Goal: Task Accomplishment & Management: Manage account settings

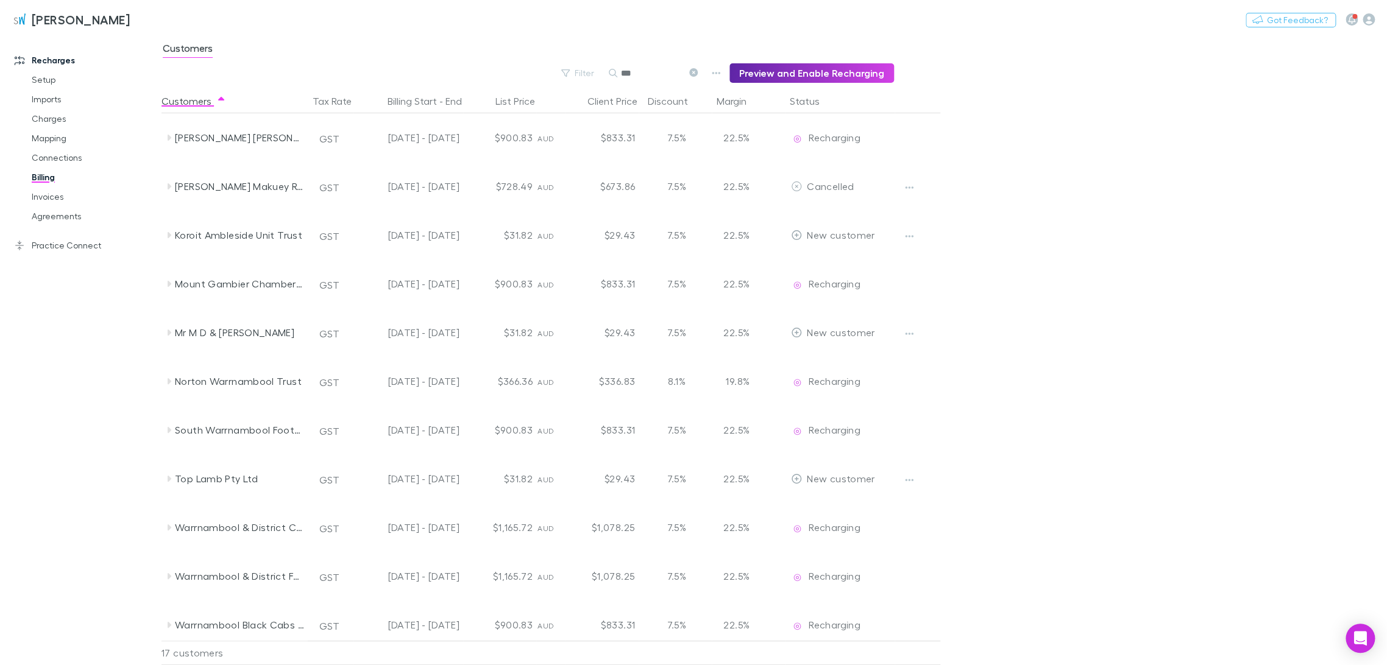
scroll to position [257, 0]
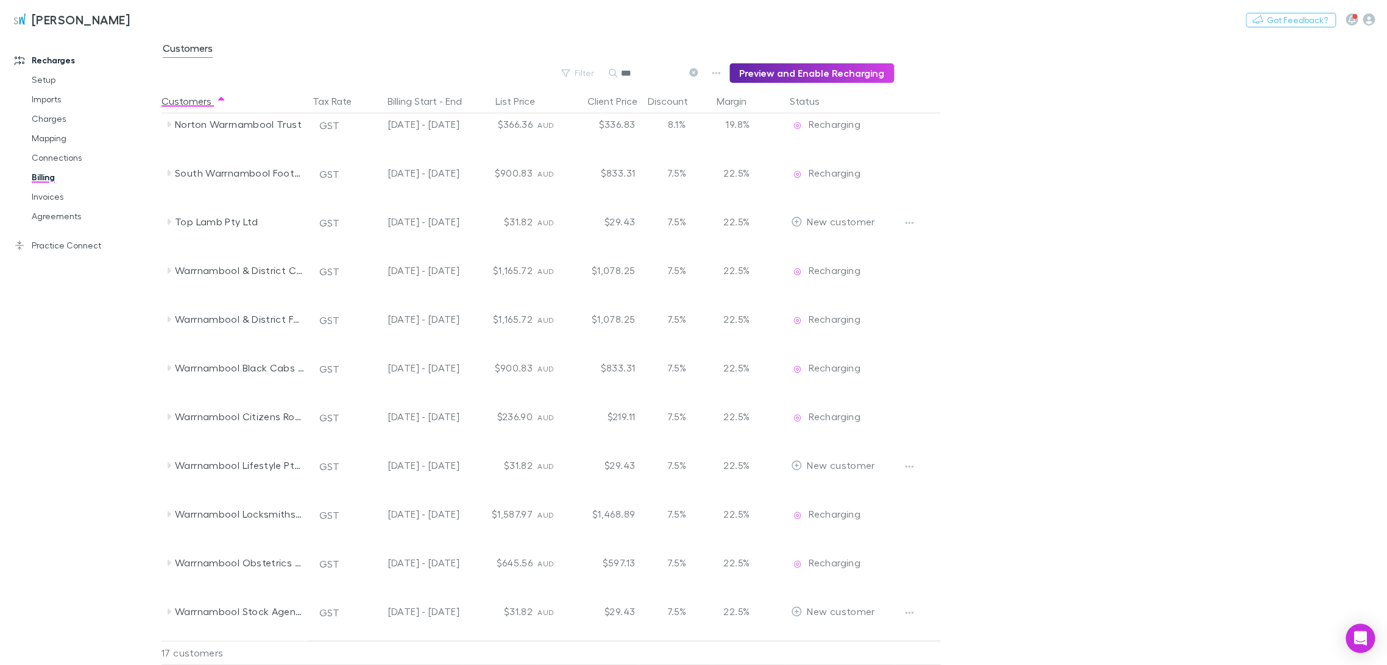
drag, startPoint x: 44, startPoint y: 118, endPoint x: 14, endPoint y: 21, distance: 101.9
click at [44, 119] on link "Charges" at bounding box center [94, 118] width 150 height 19
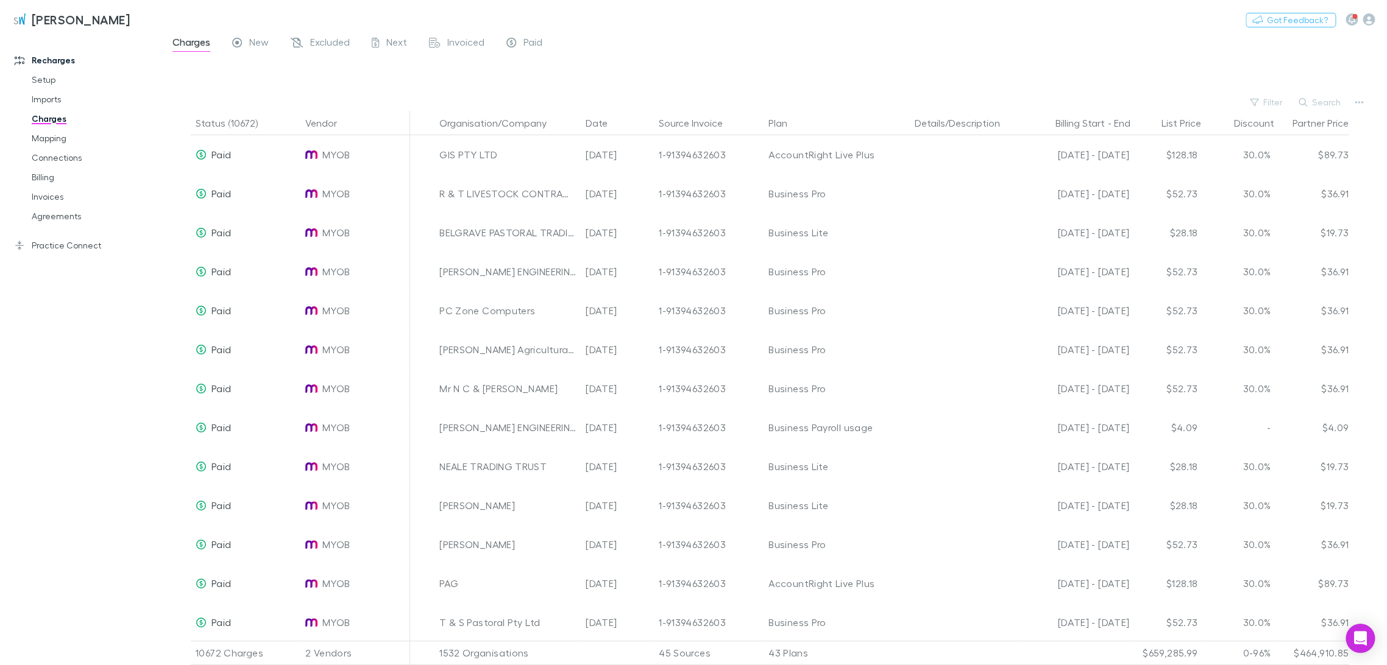
click at [780, 125] on button "Plan" at bounding box center [785, 123] width 34 height 24
click at [1359, 101] on icon "button" at bounding box center [1358, 102] width 9 height 10
click at [1271, 100] on div at bounding box center [693, 332] width 1387 height 665
click at [1267, 101] on button "Filter" at bounding box center [1266, 102] width 46 height 15
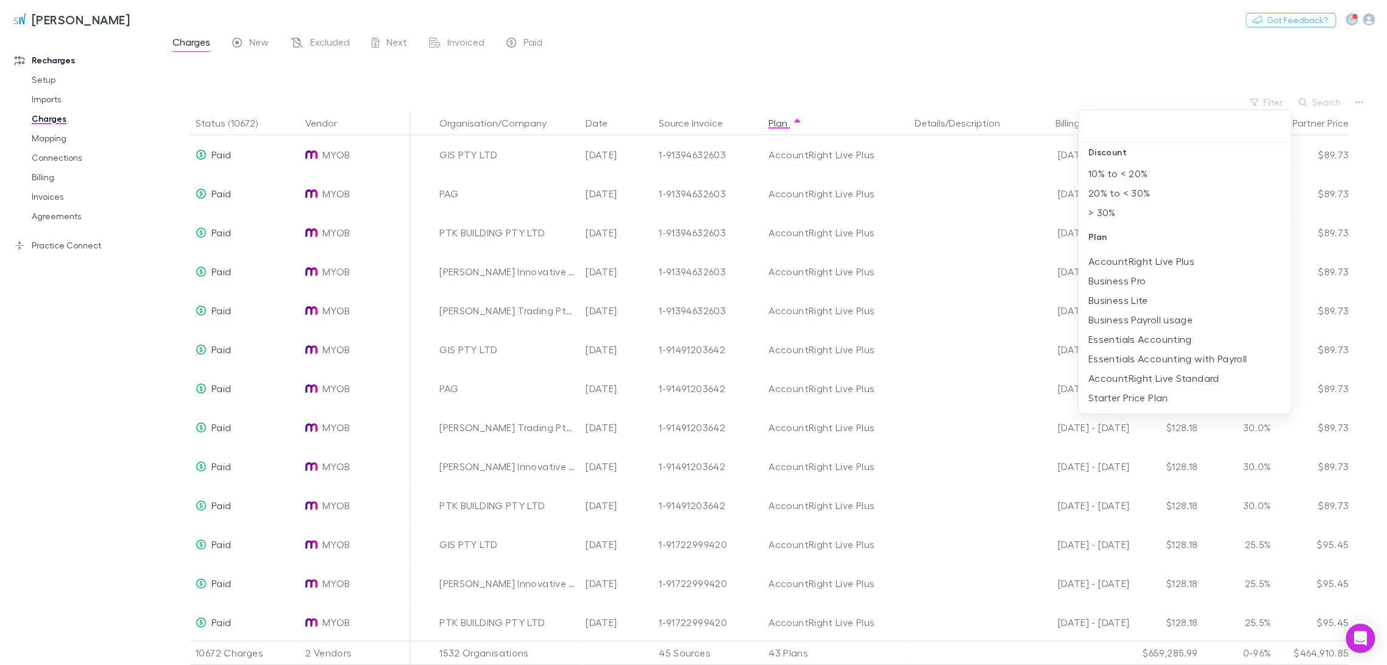
scroll to position [270, 0]
click at [1113, 347] on li "Ignite" at bounding box center [1184, 349] width 212 height 19
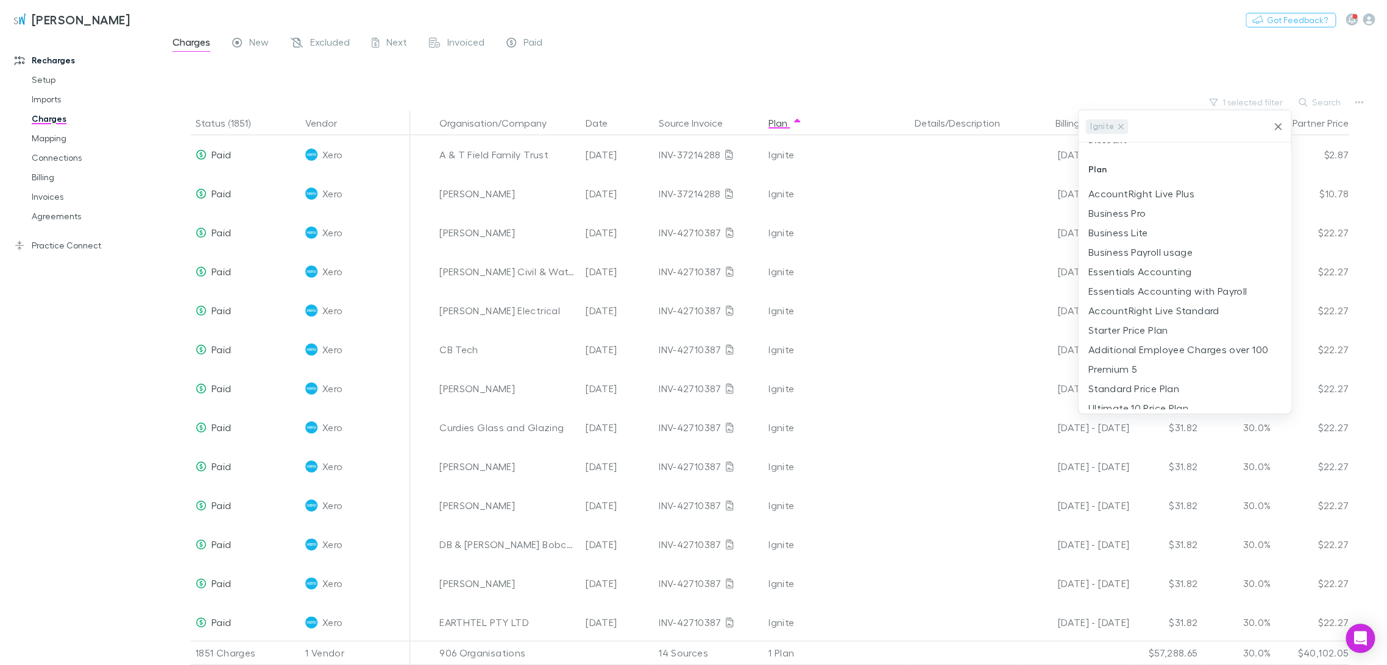
scroll to position [0, 0]
drag, startPoint x: 672, startPoint y: 93, endPoint x: 643, endPoint y: 104, distance: 30.9
click at [671, 93] on div at bounding box center [693, 332] width 1387 height 665
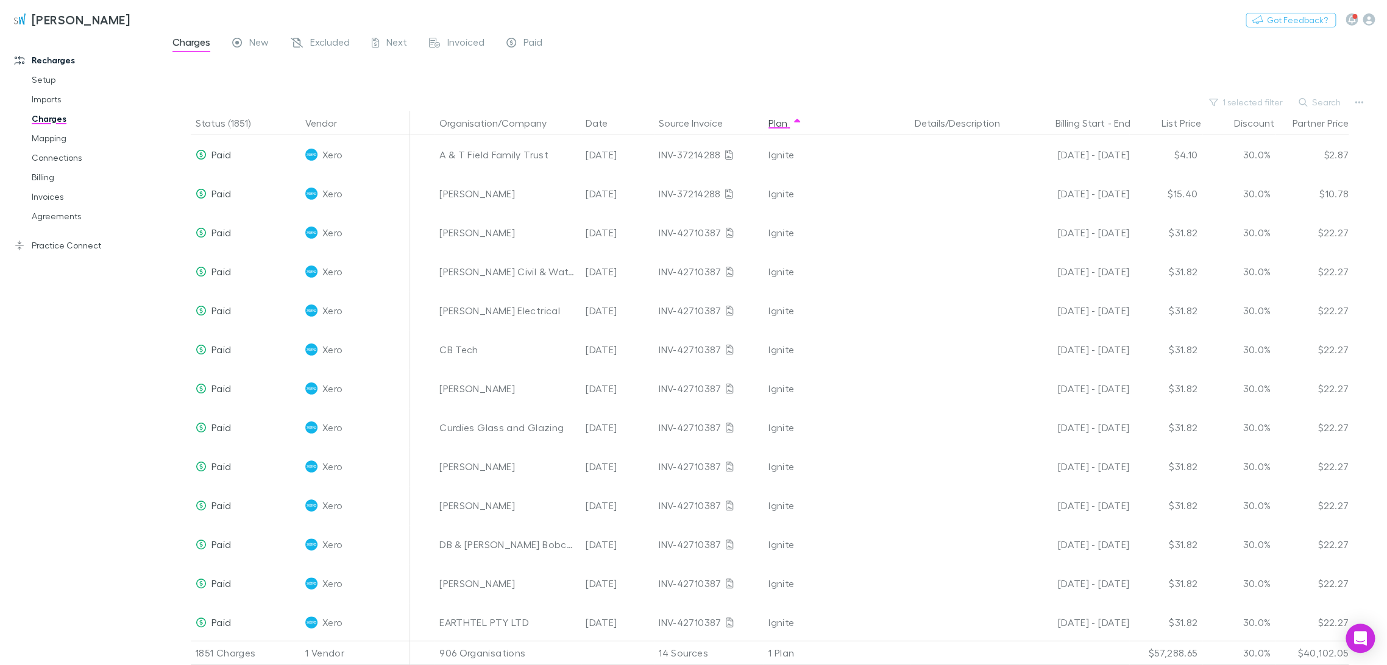
click at [523, 129] on button "Organisation/Company" at bounding box center [500, 123] width 122 height 24
click at [1322, 101] on button "Search" at bounding box center [1319, 102] width 55 height 15
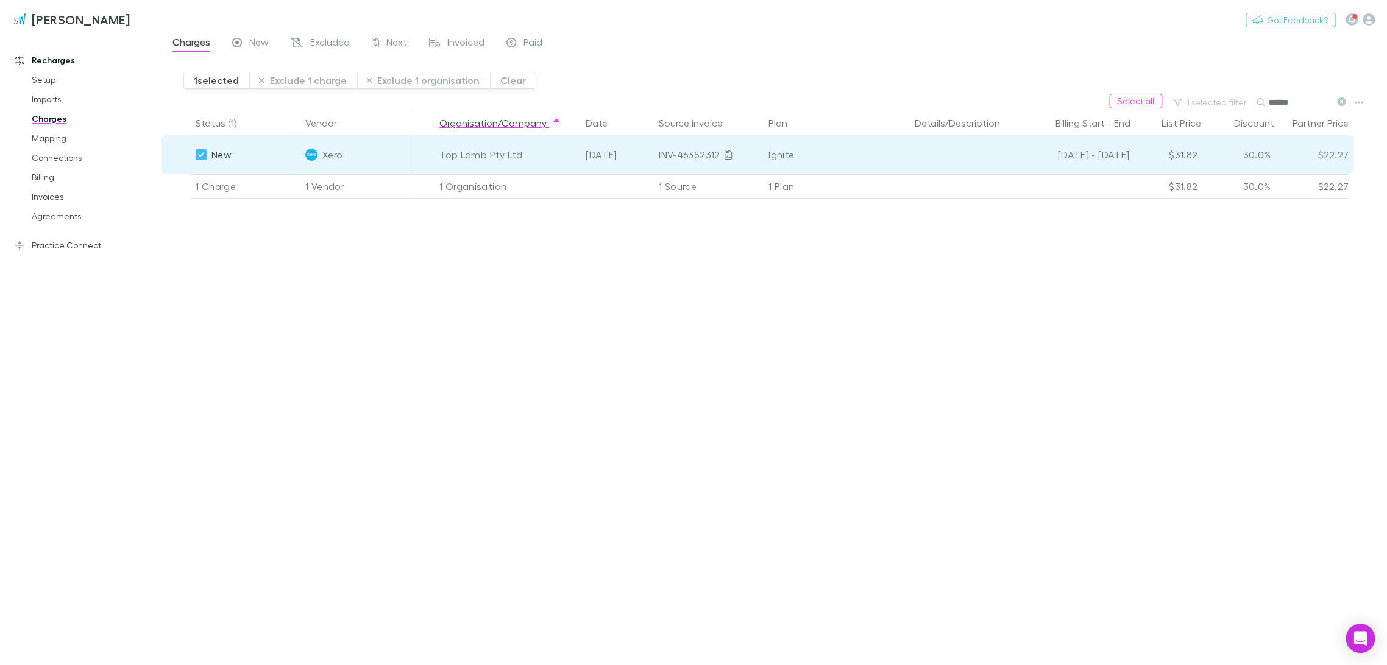
click at [294, 83] on button "Exclude 1 charge" at bounding box center [303, 80] width 108 height 17
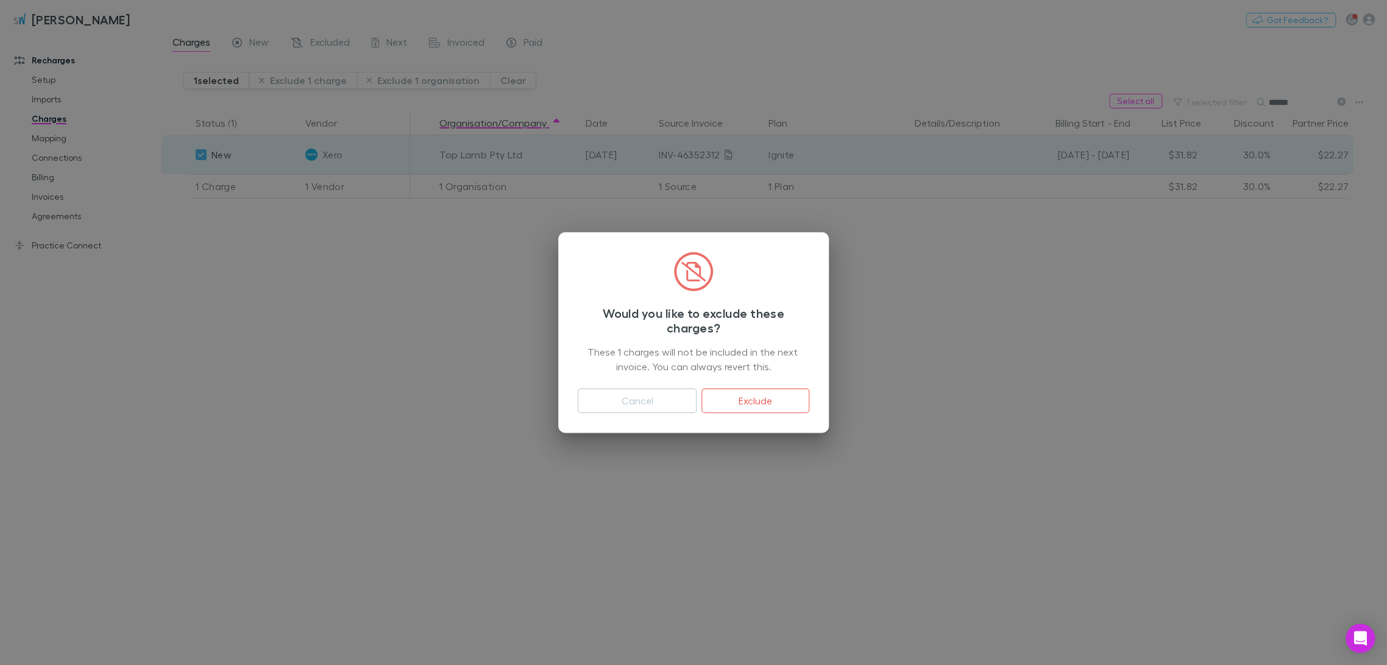
click at [751, 400] on button "Exclude" at bounding box center [755, 401] width 108 height 24
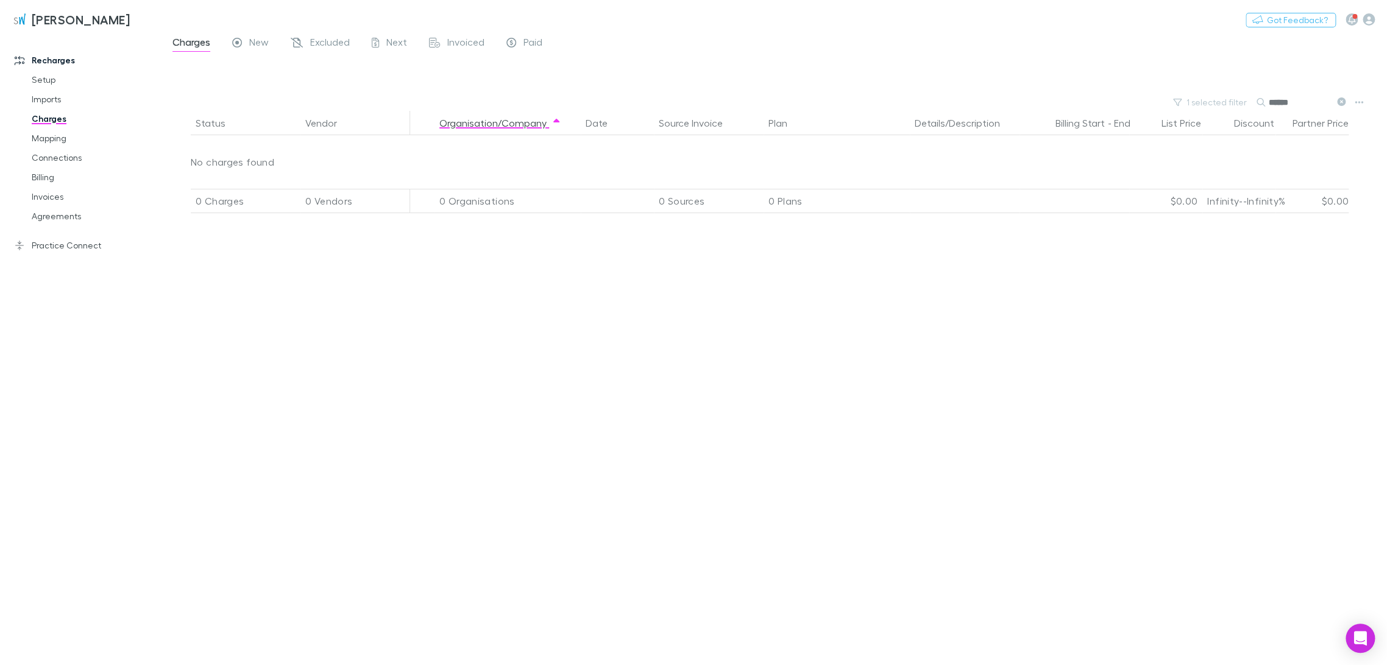
drag, startPoint x: 1308, startPoint y: 104, endPoint x: 793, endPoint y: 91, distance: 515.5
click at [807, 96] on div "1 selected filter Search ******" at bounding box center [773, 102] width 1225 height 17
type input "*****"
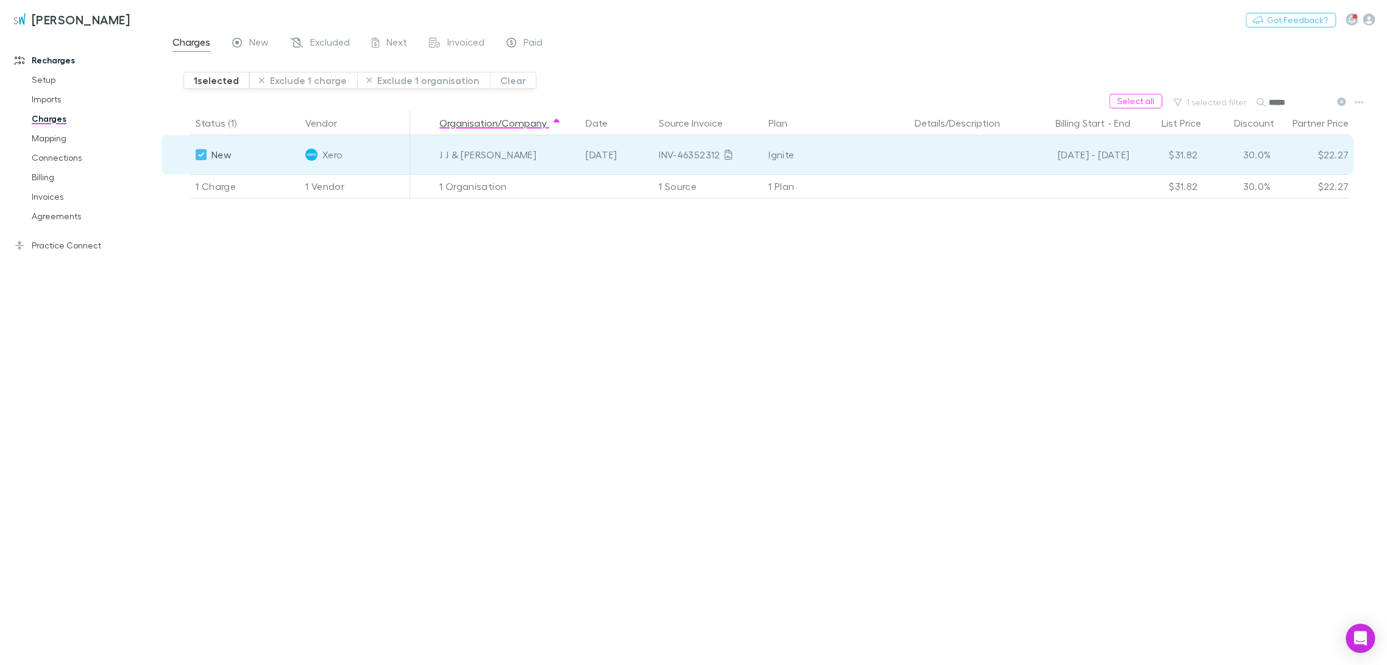
click at [292, 81] on button "Exclude 1 charge" at bounding box center [303, 80] width 108 height 17
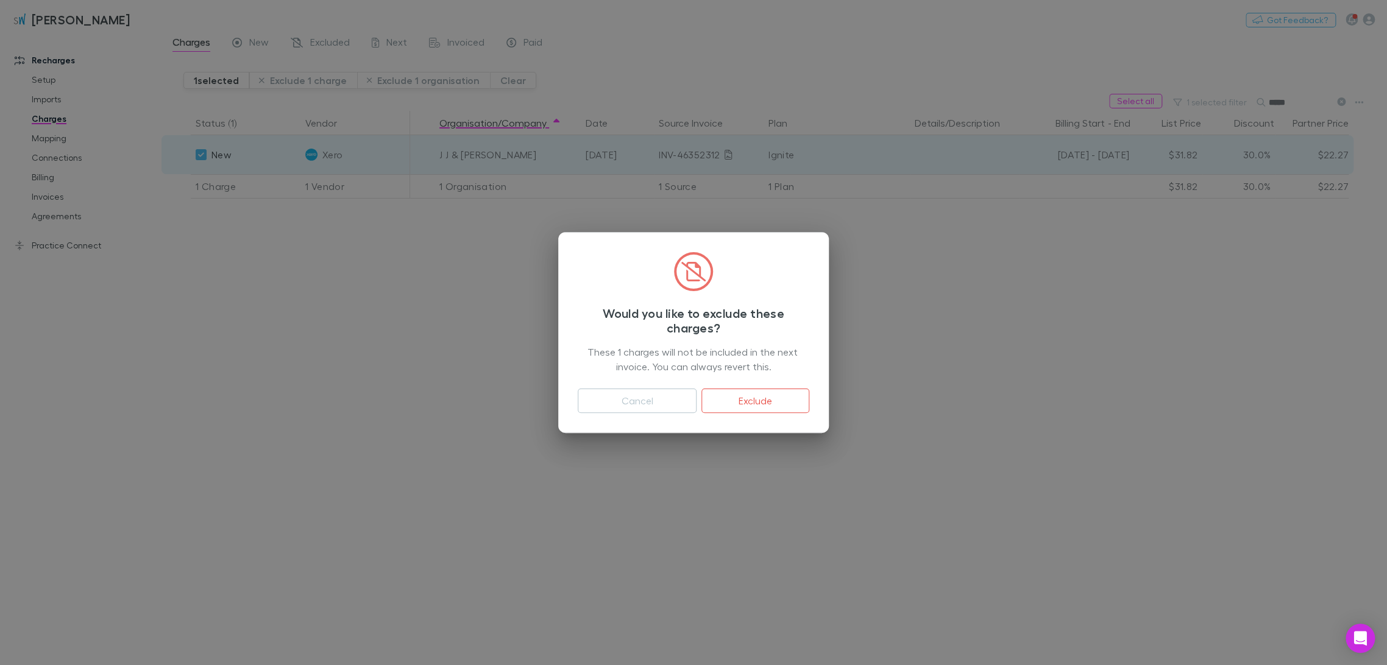
click at [791, 400] on button "Exclude" at bounding box center [755, 401] width 108 height 24
